Goal: Transaction & Acquisition: Purchase product/service

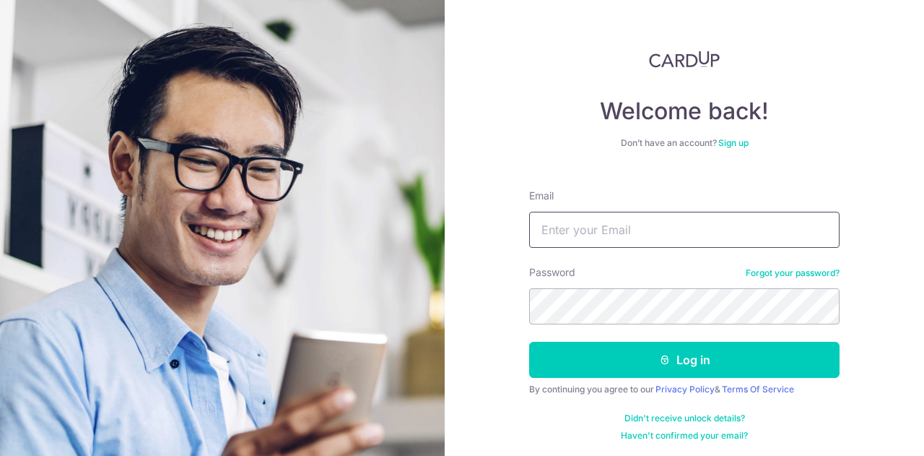
click at [621, 235] on input "Email" at bounding box center [684, 230] width 311 height 36
type input "[PERSON_NAME][EMAIL_ADDRESS][DOMAIN_NAME]"
click at [529, 342] on button "Log in" at bounding box center [684, 360] width 311 height 36
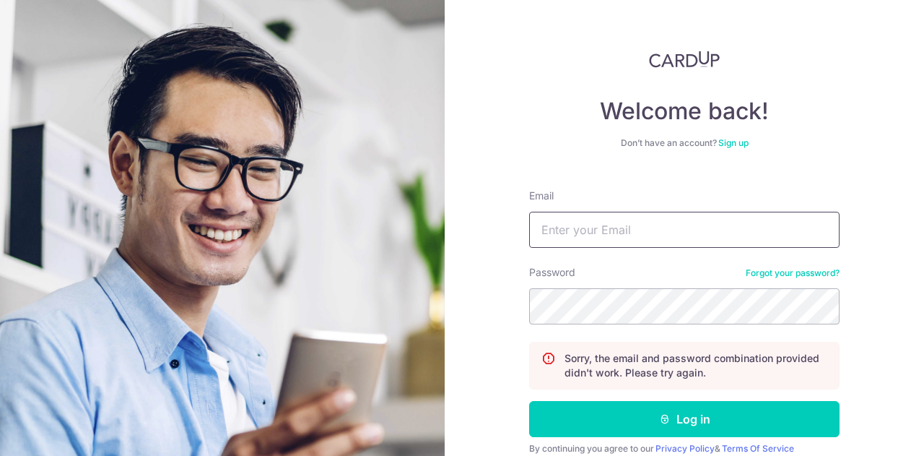
click at [667, 217] on input "Email" at bounding box center [684, 230] width 311 height 36
type input "[PERSON_NAME][EMAIL_ADDRESS][DOMAIN_NAME]"
click at [529, 401] on button "Log in" at bounding box center [684, 419] width 311 height 36
click at [643, 236] on input "Email" at bounding box center [684, 230] width 311 height 36
type input "[PERSON_NAME][EMAIL_ADDRESS][DOMAIN_NAME]"
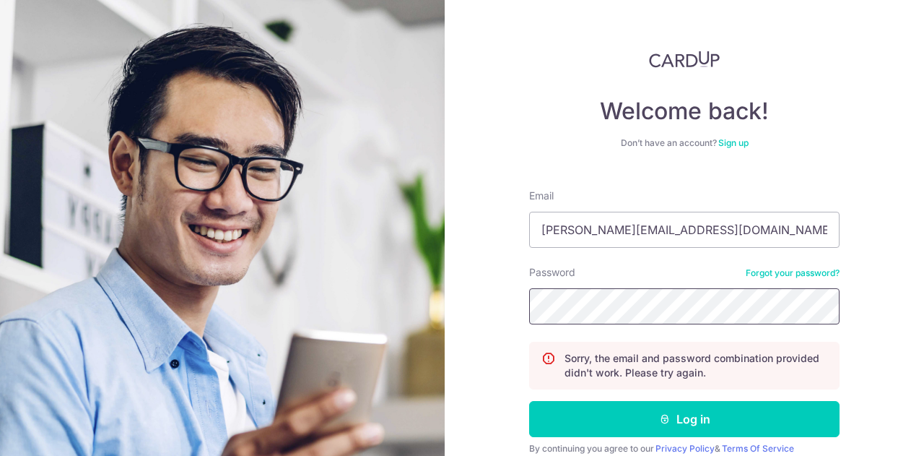
click at [529, 401] on button "Log in" at bounding box center [684, 419] width 311 height 36
click at [634, 245] on input "Email" at bounding box center [684, 230] width 311 height 36
type input "[PERSON_NAME][EMAIL_ADDRESS][DOMAIN_NAME]"
click at [529, 401] on button "Log in" at bounding box center [684, 419] width 311 height 36
click at [643, 226] on input "Email" at bounding box center [684, 230] width 311 height 36
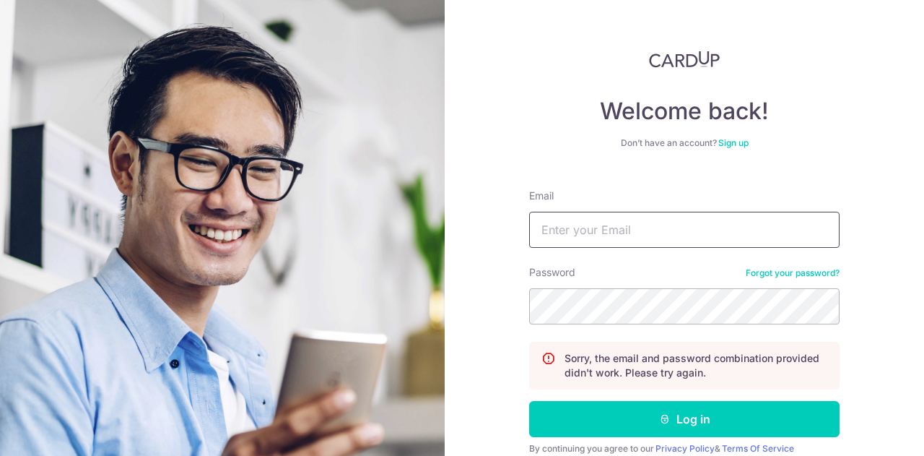
type input "kenny.tanxx@gmail.com"
click at [529, 401] on button "Log in" at bounding box center [684, 419] width 311 height 36
click at [776, 269] on link "Forgot your password?" at bounding box center [793, 273] width 94 height 12
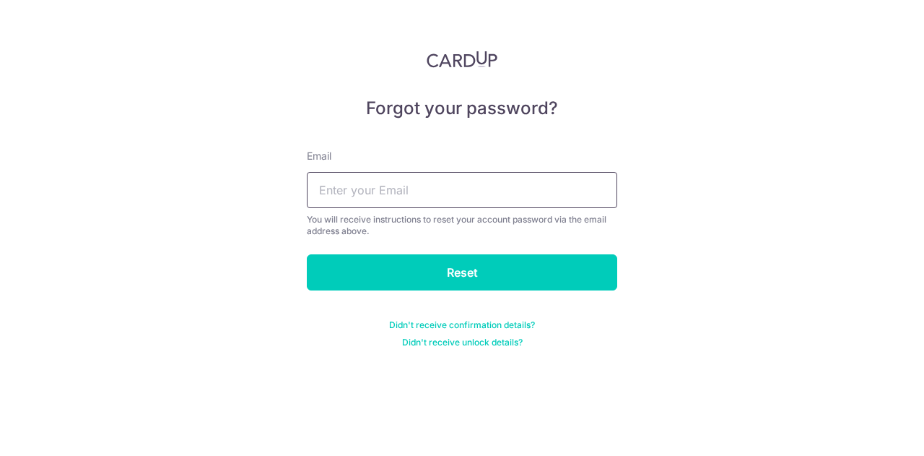
click at [429, 198] on input "text" at bounding box center [462, 190] width 311 height 36
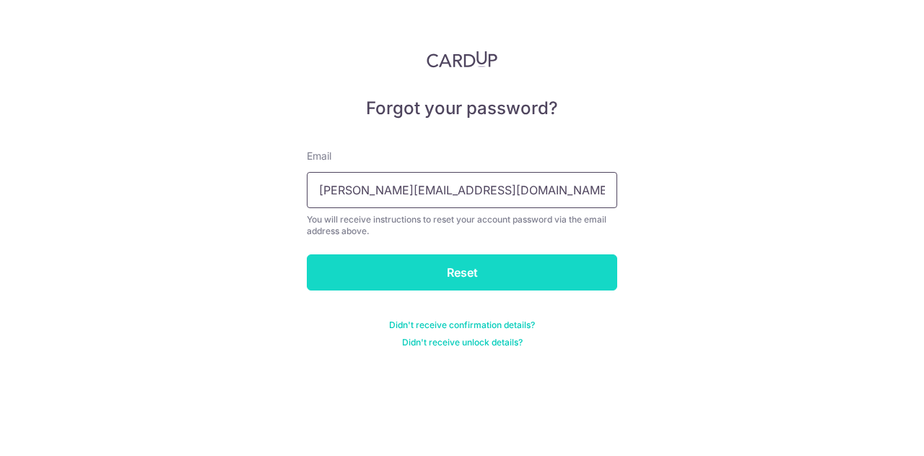
type input "[PERSON_NAME][EMAIL_ADDRESS][DOMAIN_NAME]"
click at [439, 276] on input "Reset" at bounding box center [462, 272] width 311 height 36
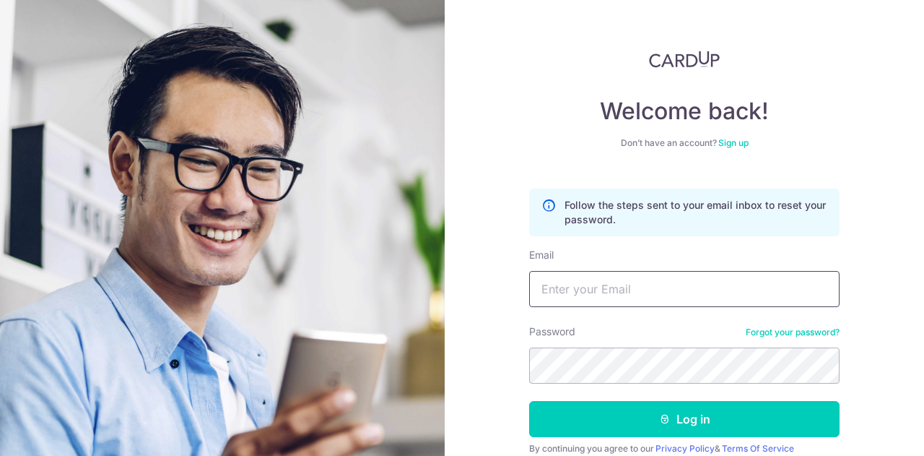
click at [550, 300] on input "Email" at bounding box center [684, 289] width 311 height 36
type input "kenny.tanxx@gmail.com"
click at [529, 401] on button "Log in" at bounding box center [684, 419] width 311 height 36
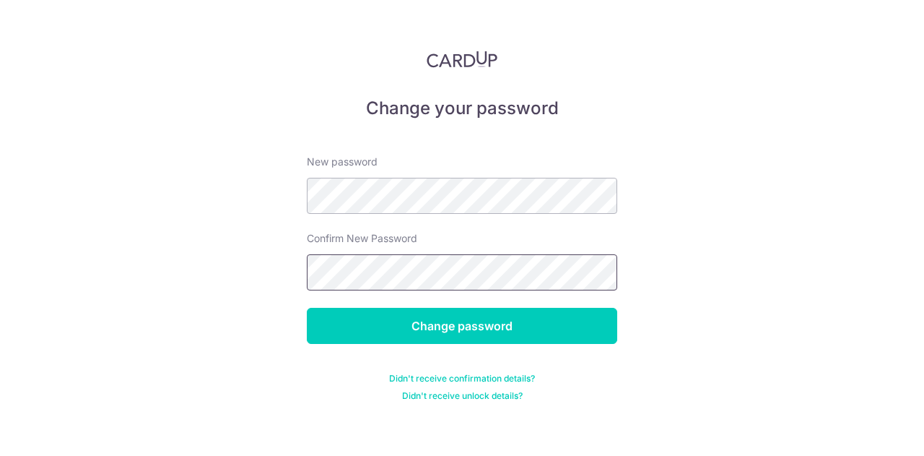
click at [307, 308] on input "Change password" at bounding box center [462, 326] width 311 height 36
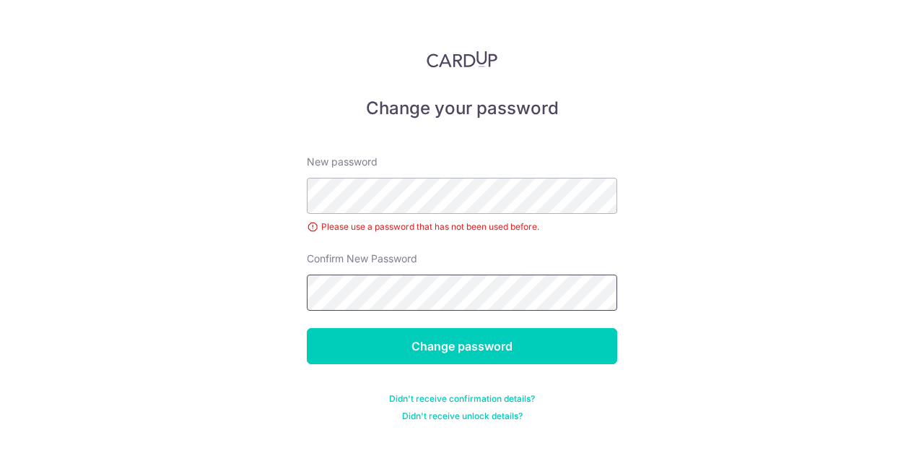
click at [307, 328] on input "Change password" at bounding box center [462, 346] width 311 height 36
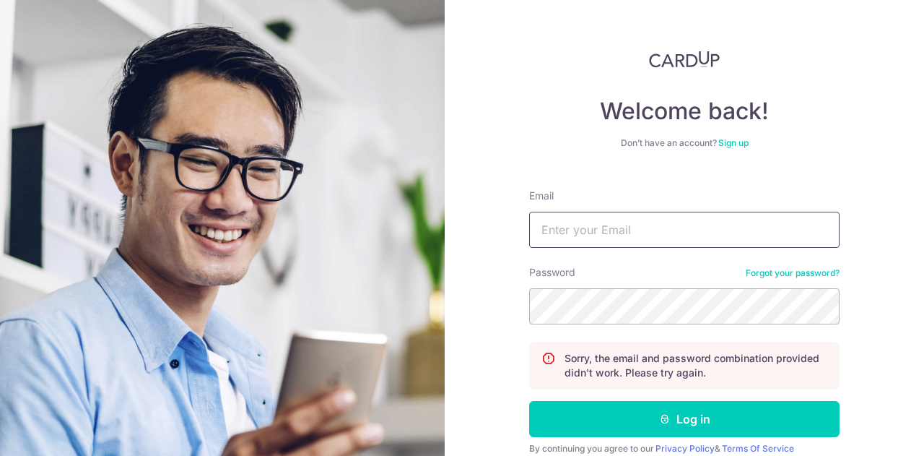
click at [690, 227] on input "Email" at bounding box center [684, 230] width 311 height 36
type input "kenny.tanxx@gmail.com"
click at [529, 401] on button "Log in" at bounding box center [684, 419] width 311 height 36
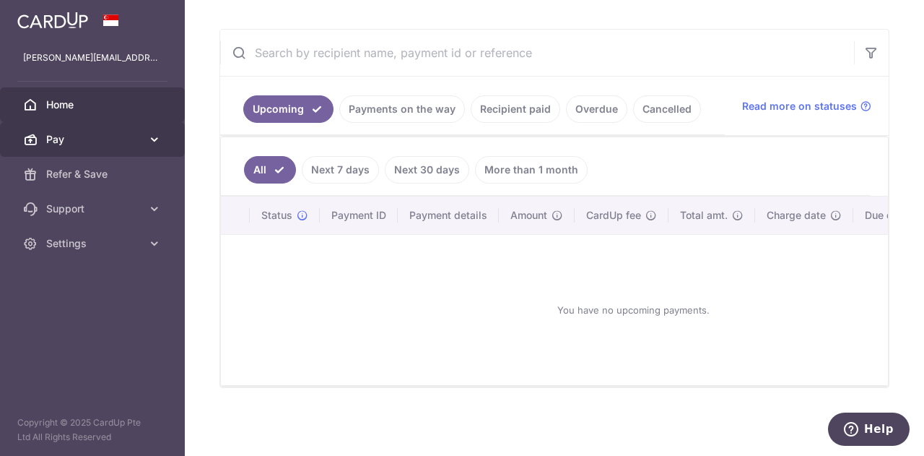
click at [141, 136] on span "Pay" at bounding box center [93, 139] width 95 height 14
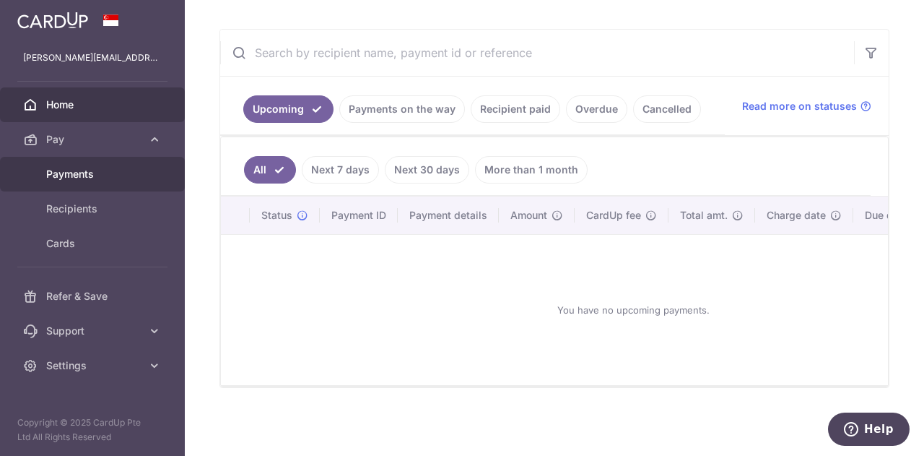
click at [125, 175] on span "Payments" at bounding box center [93, 174] width 95 height 14
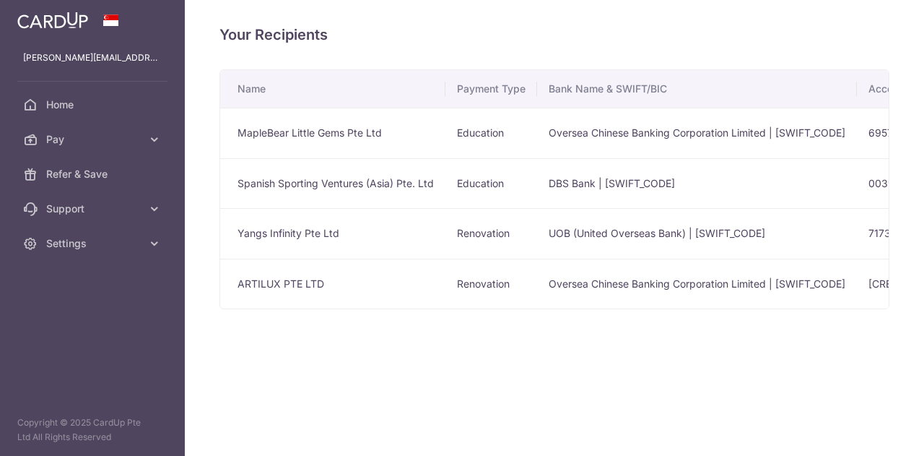
click at [297, 134] on td "MapleBear Little Gems Pte Ltd" at bounding box center [332, 133] width 225 height 51
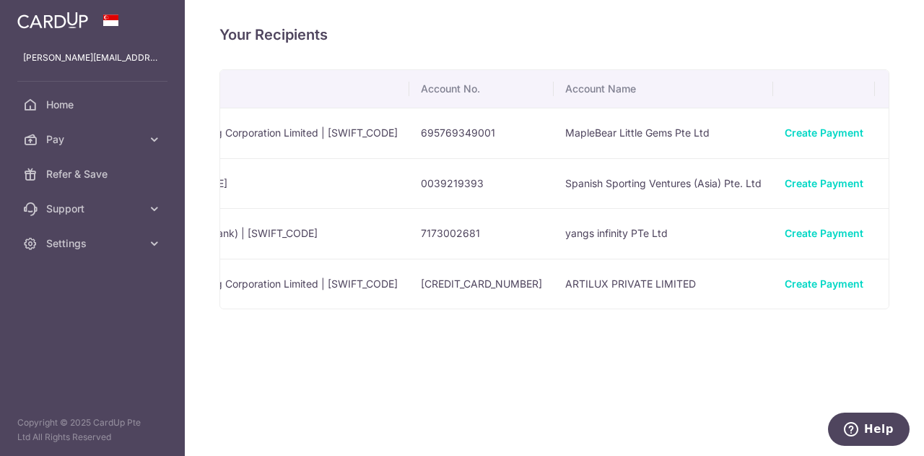
scroll to position [0, 451]
click at [782, 136] on link "Create Payment" at bounding box center [821, 132] width 79 height 12
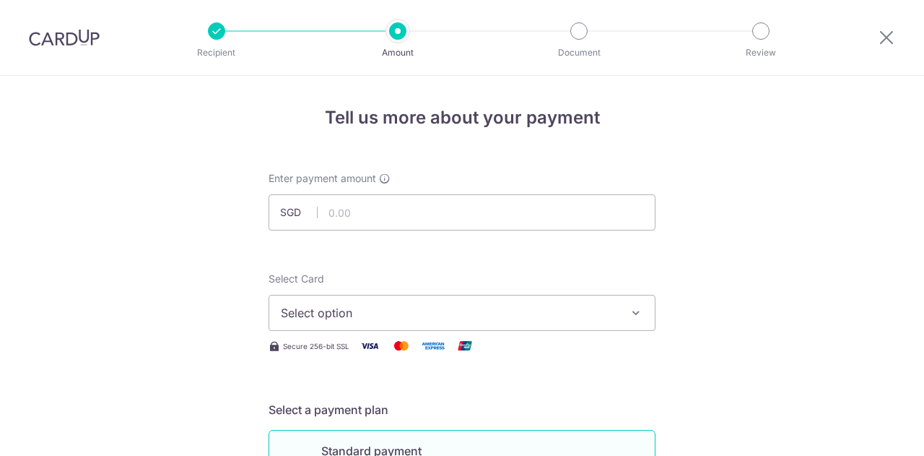
click at [499, 207] on input "text" at bounding box center [462, 212] width 387 height 36
type input "4,430.10"
click at [477, 313] on span "Select option" at bounding box center [449, 312] width 337 height 17
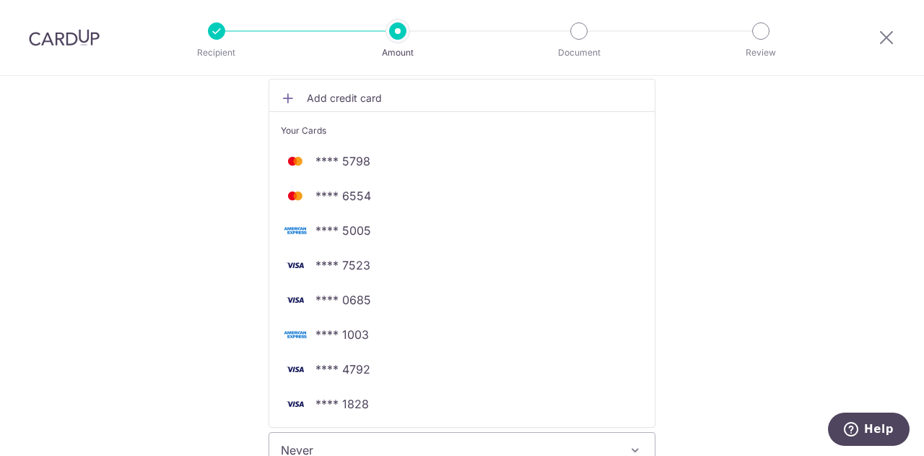
scroll to position [255, 0]
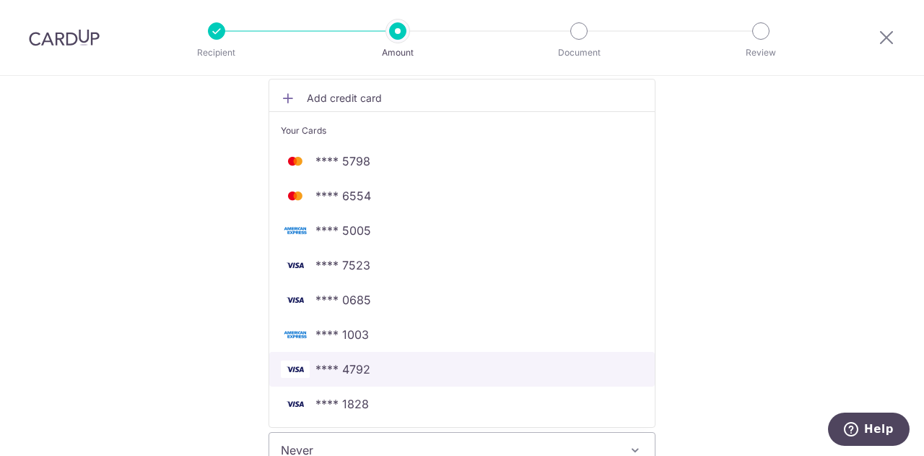
click at [464, 363] on span "**** 4792" at bounding box center [462, 368] width 363 height 17
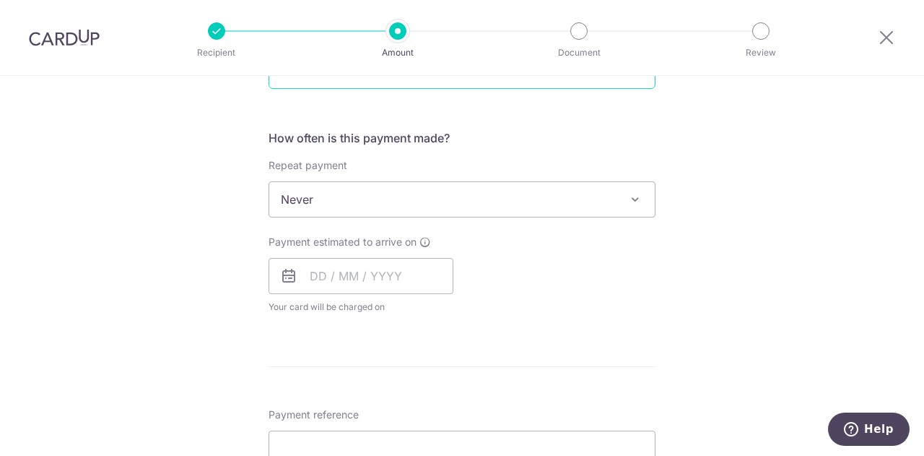
scroll to position [507, 0]
click at [402, 275] on input "text" at bounding box center [361, 274] width 185 height 36
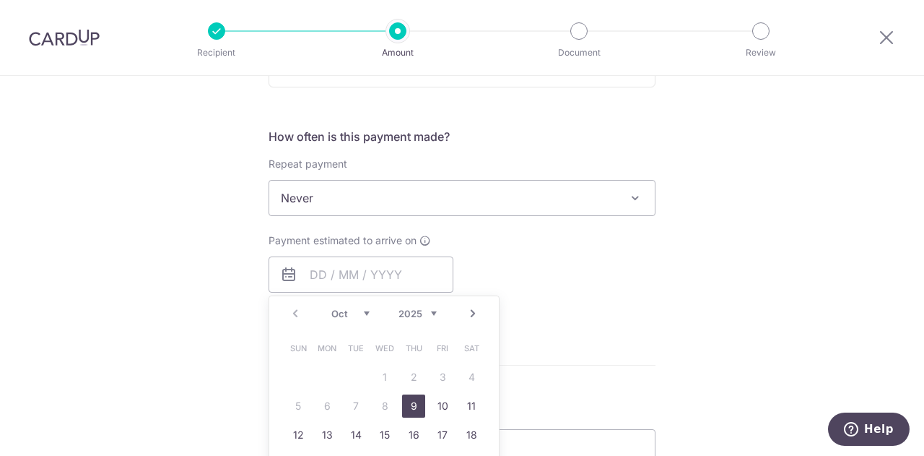
click at [410, 409] on link "9" at bounding box center [413, 405] width 23 height 23
type input "09/10/2025"
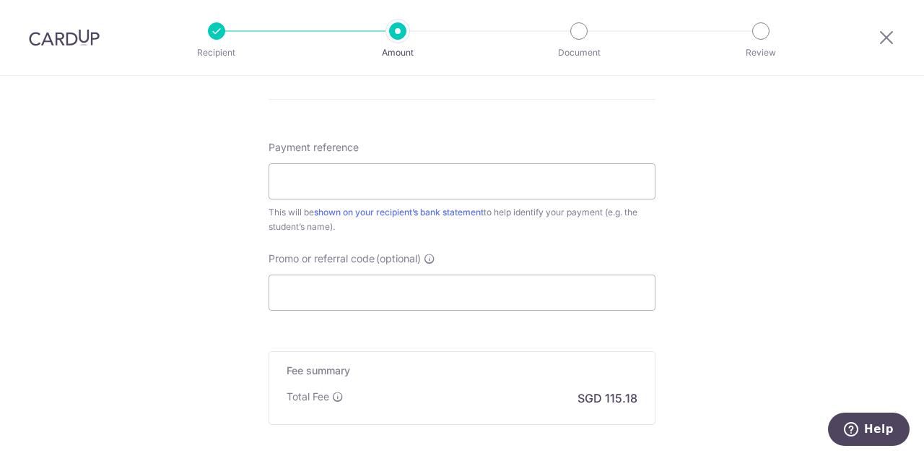
scroll to position [833, 0]
click at [487, 177] on input "Payment reference" at bounding box center [462, 180] width 387 height 36
type input "xander Tan"
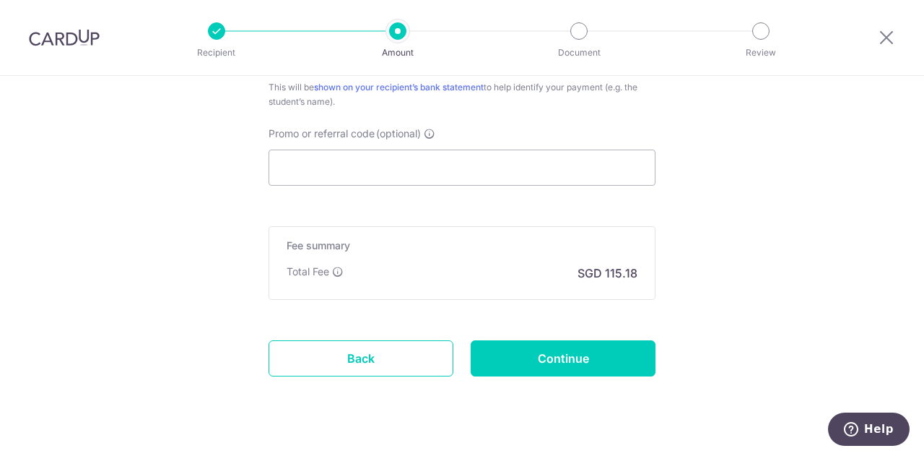
scroll to position [958, 0]
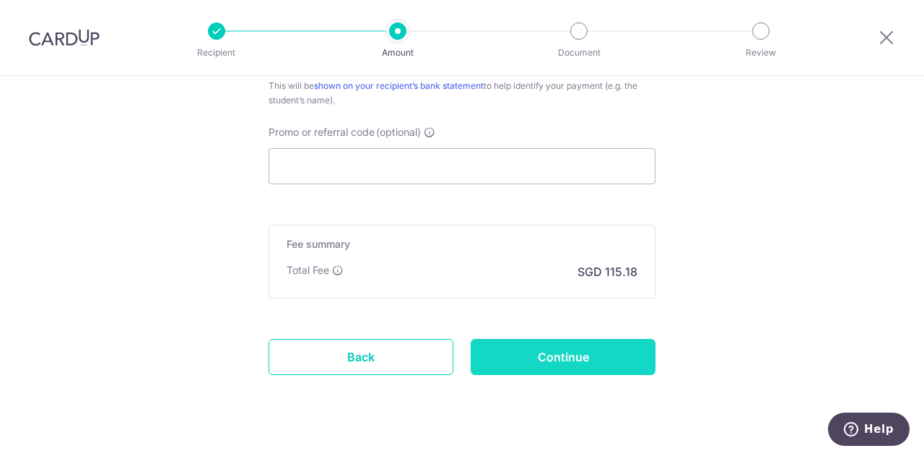
click at [596, 343] on input "Continue" at bounding box center [563, 357] width 185 height 36
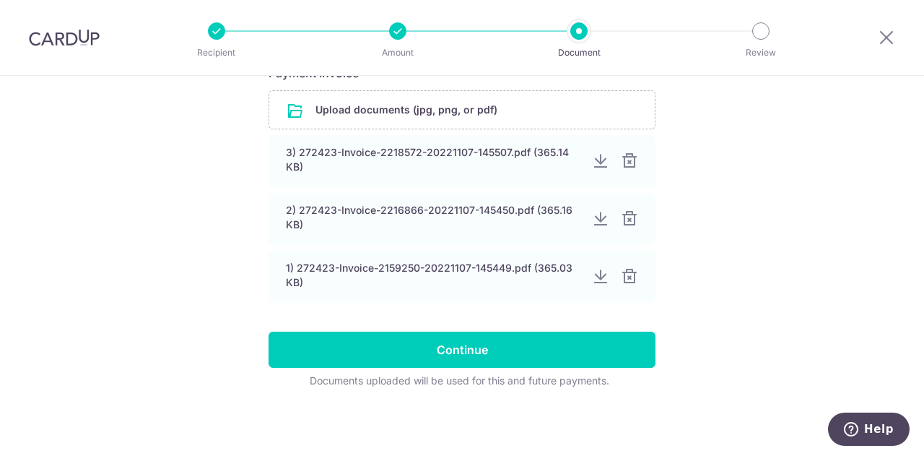
scroll to position [256, 0]
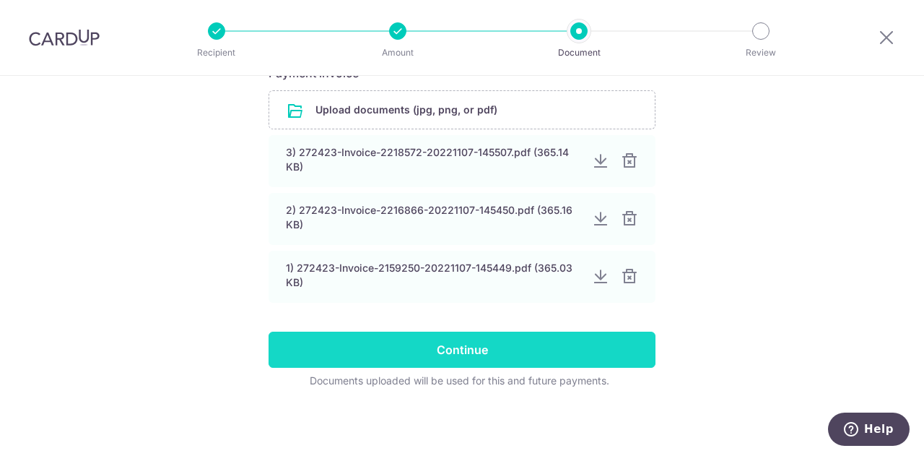
click at [592, 348] on input "Continue" at bounding box center [462, 349] width 387 height 36
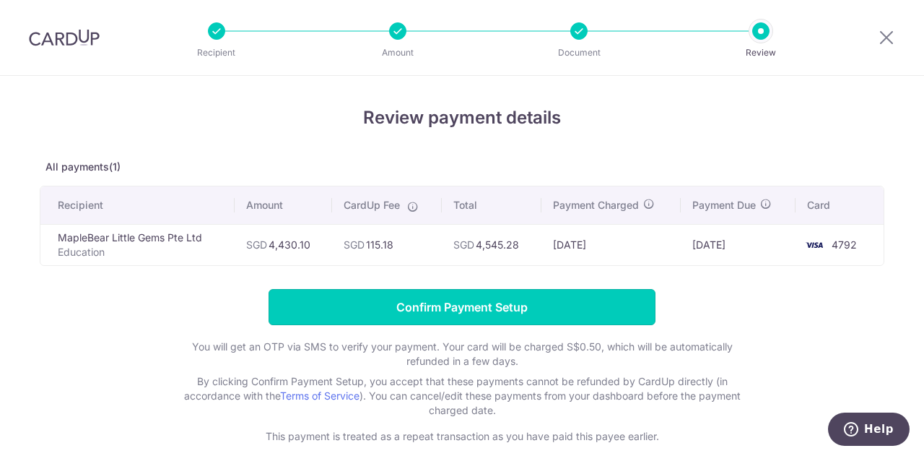
click at [529, 312] on input "Confirm Payment Setup" at bounding box center [462, 307] width 387 height 36
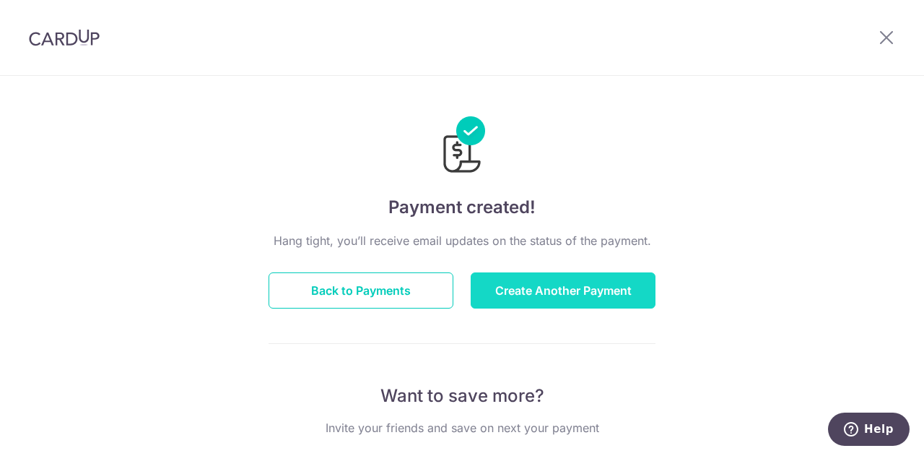
click at [533, 303] on button "Create Another Payment" at bounding box center [563, 290] width 185 height 36
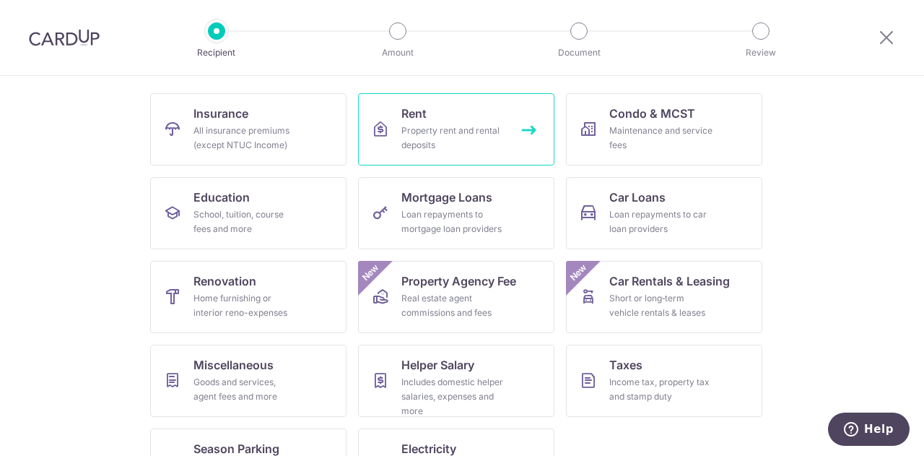
scroll to position [139, 0]
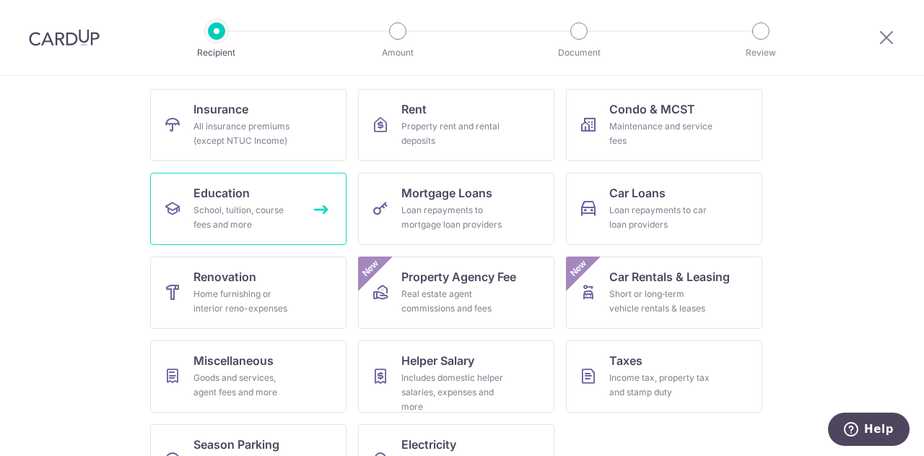
click at [244, 222] on div "School, tuition, course fees and more" at bounding box center [246, 217] width 104 height 29
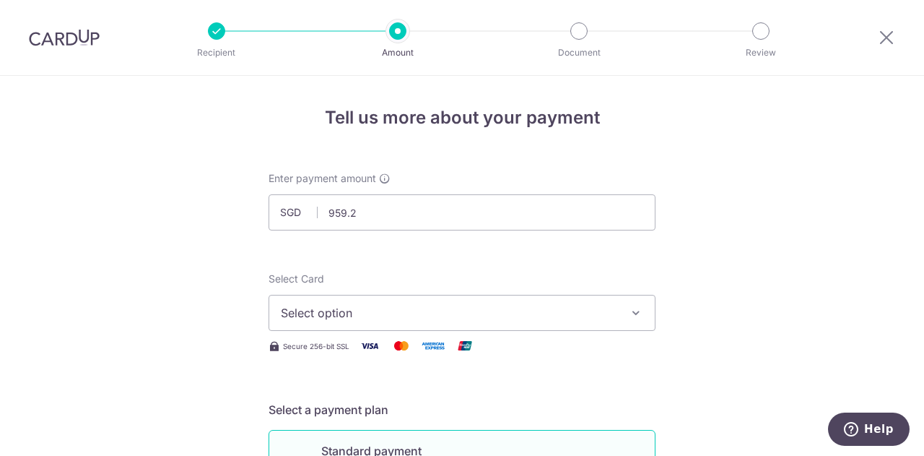
type input "959.20"
click at [409, 319] on span "Select option" at bounding box center [449, 312] width 337 height 17
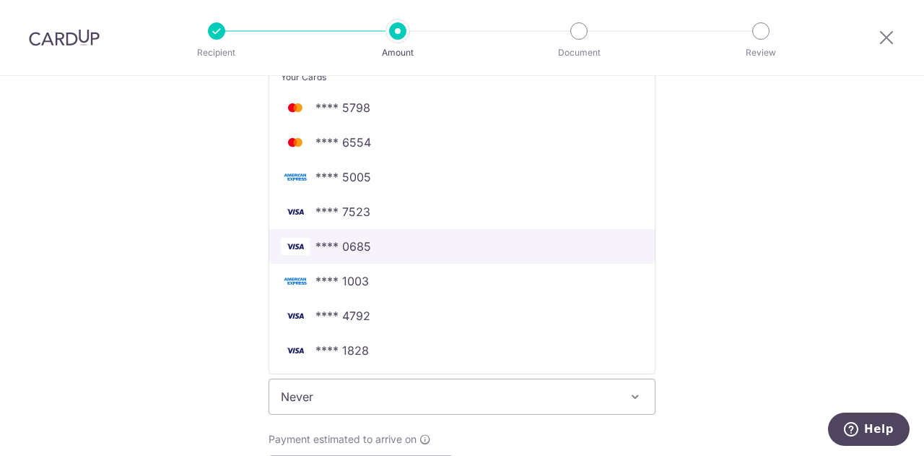
scroll to position [311, 0]
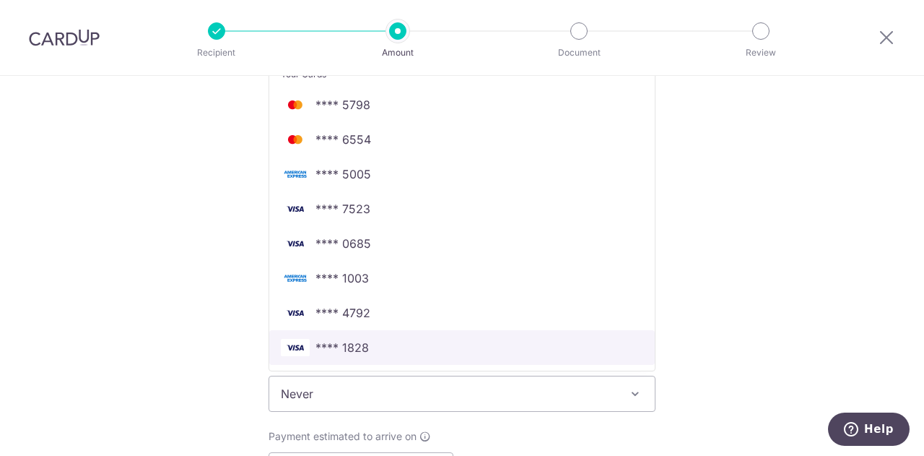
click at [396, 352] on span "**** 1828" at bounding box center [462, 347] width 363 height 17
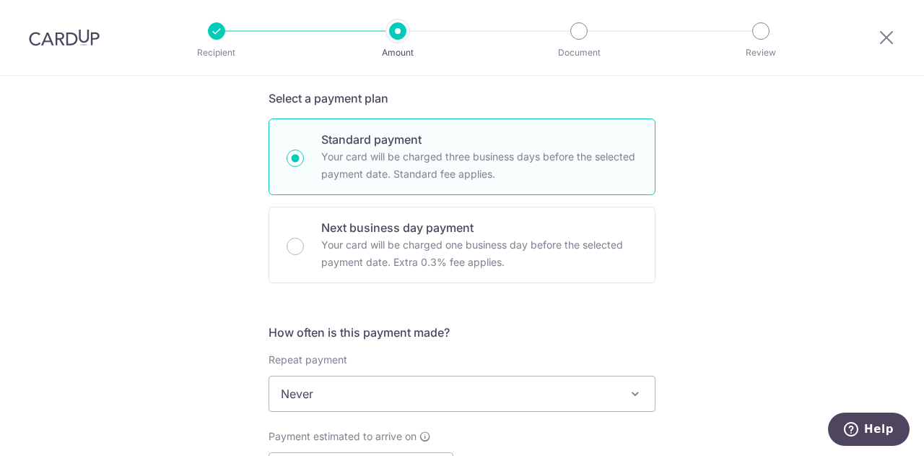
scroll to position [386, 0]
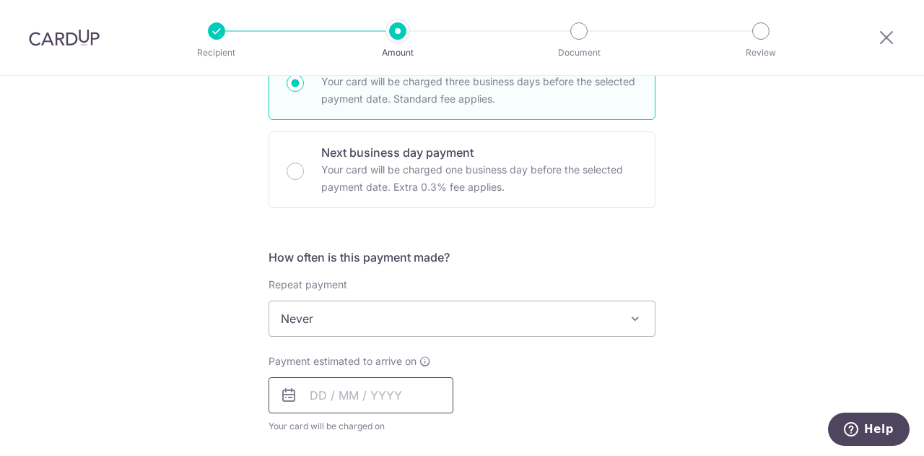
click at [391, 384] on input "text" at bounding box center [361, 395] width 185 height 36
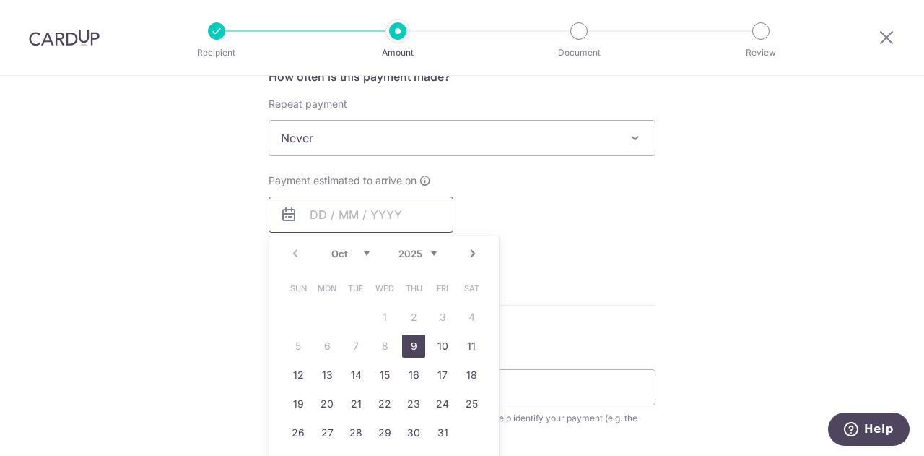
scroll to position [568, 0]
click at [404, 343] on link "9" at bounding box center [413, 345] width 23 height 23
type input "09/10/2025"
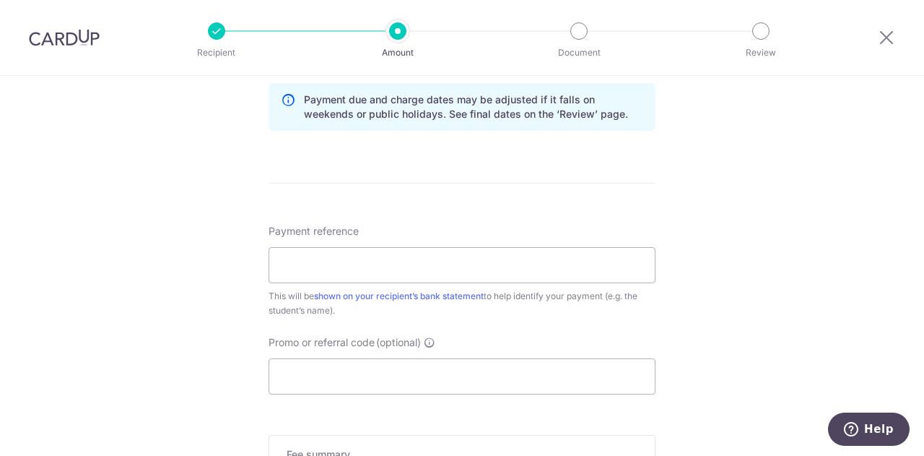
scroll to position [749, 0]
click at [417, 259] on input "Payment reference" at bounding box center [462, 264] width 387 height 36
type input "xander Tan"
click at [404, 373] on input "Promo or referral code (optional)" at bounding box center [462, 375] width 387 height 36
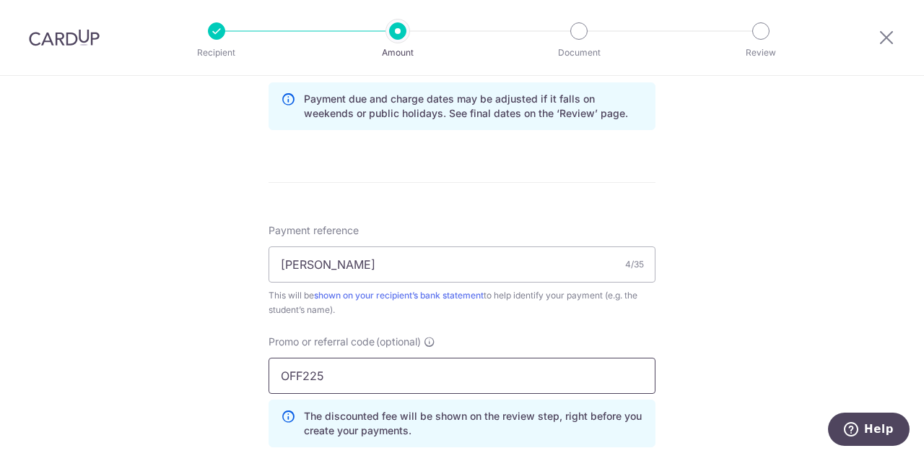
type input "OFF225"
click button "Add Card" at bounding box center [0, 0] width 0 height 0
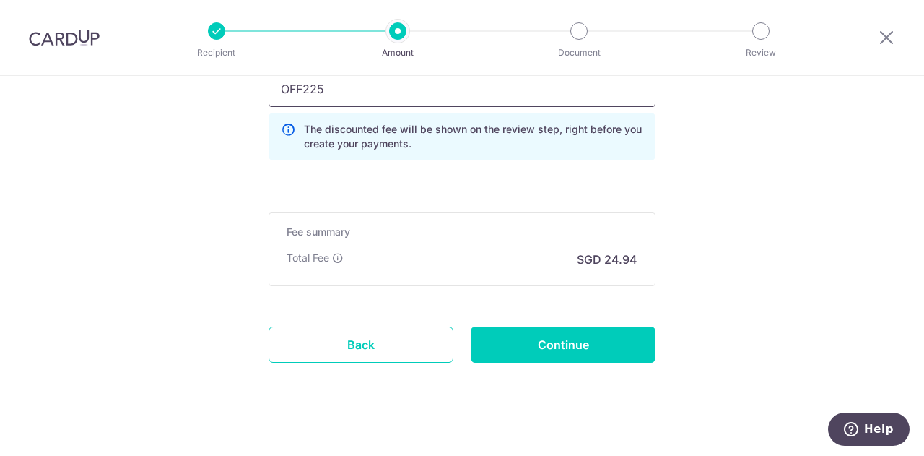
scroll to position [1041, 0]
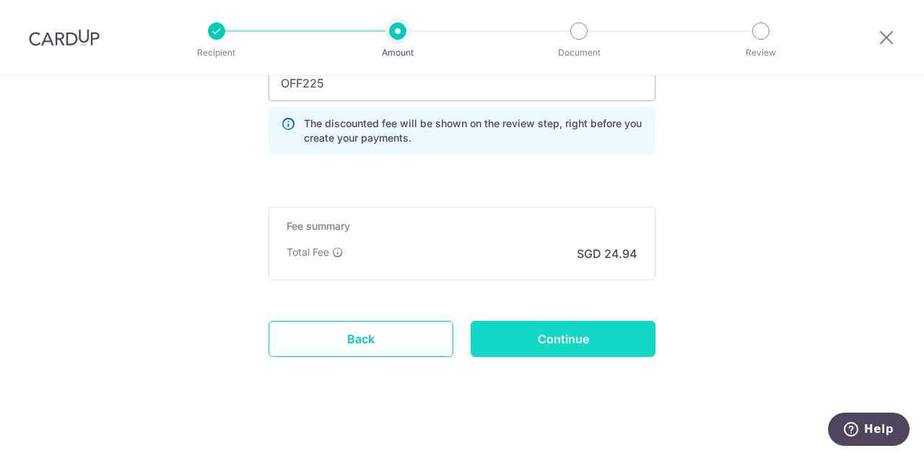
click at [537, 331] on input "Continue" at bounding box center [563, 339] width 185 height 36
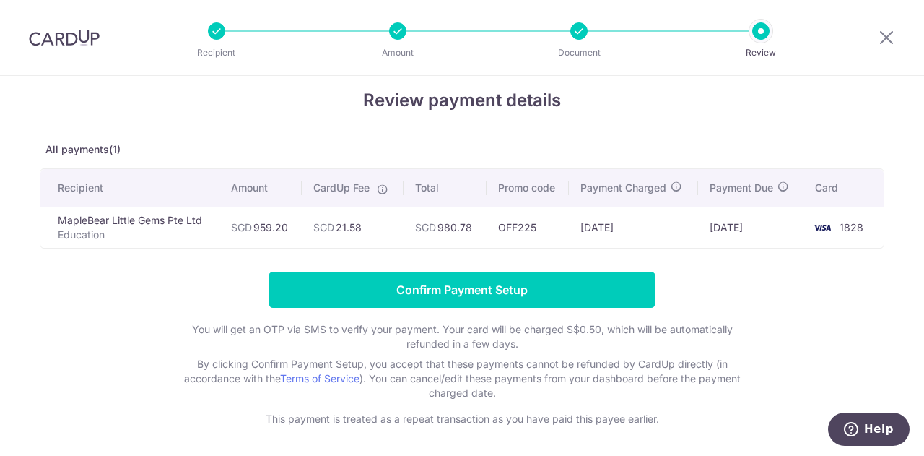
scroll to position [72, 0]
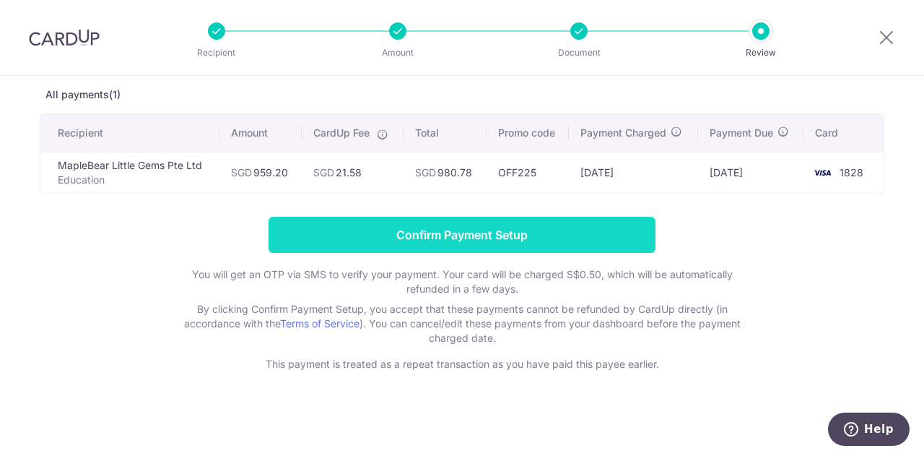
click at [558, 243] on input "Confirm Payment Setup" at bounding box center [462, 235] width 387 height 36
